Goal: Information Seeking & Learning: Learn about a topic

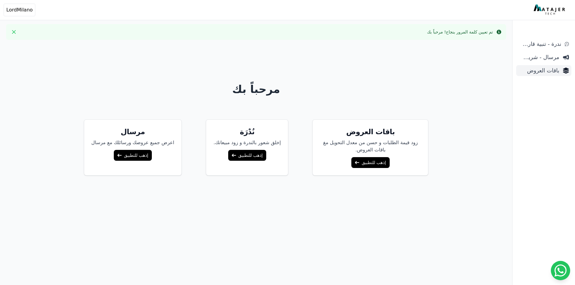
click at [534, 70] on span "باقات العروض" at bounding box center [538, 70] width 41 height 8
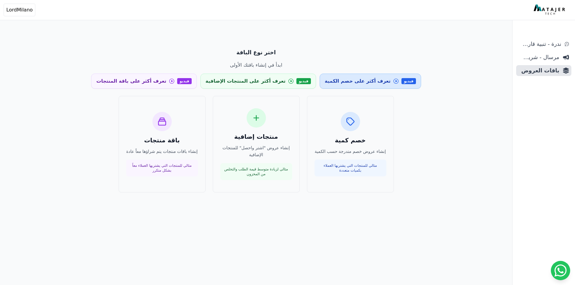
click at [353, 80] on span "تعرف أكثر على خصم الكمية" at bounding box center [358, 81] width 66 height 7
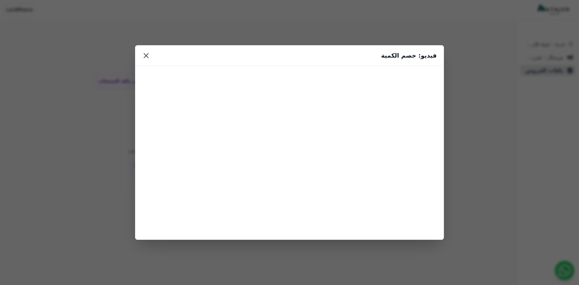
click at [147, 56] on button "×" at bounding box center [146, 55] width 8 height 11
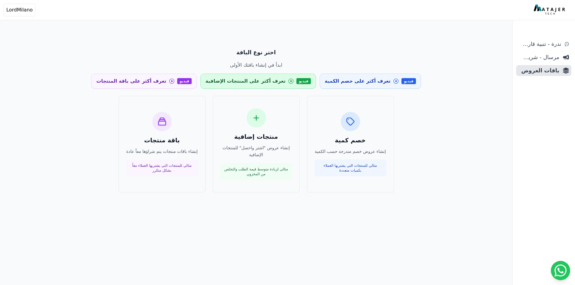
click at [287, 83] on link "فيديو تعرف أكثر على المنتجات الإضافية" at bounding box center [258, 81] width 116 height 15
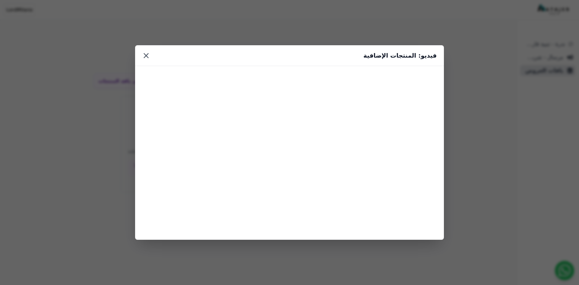
click at [144, 53] on button "×" at bounding box center [146, 55] width 8 height 11
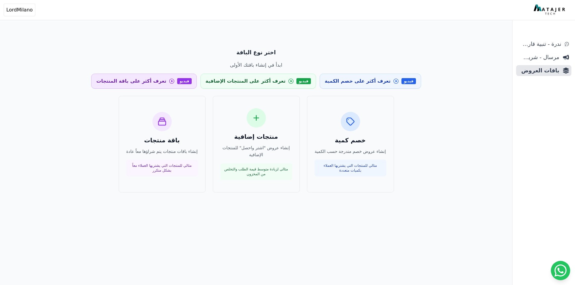
click at [160, 81] on span "تعرف أكثر على باقة المنتجات" at bounding box center [131, 81] width 70 height 7
